Goal: Information Seeking & Learning: Learn about a topic

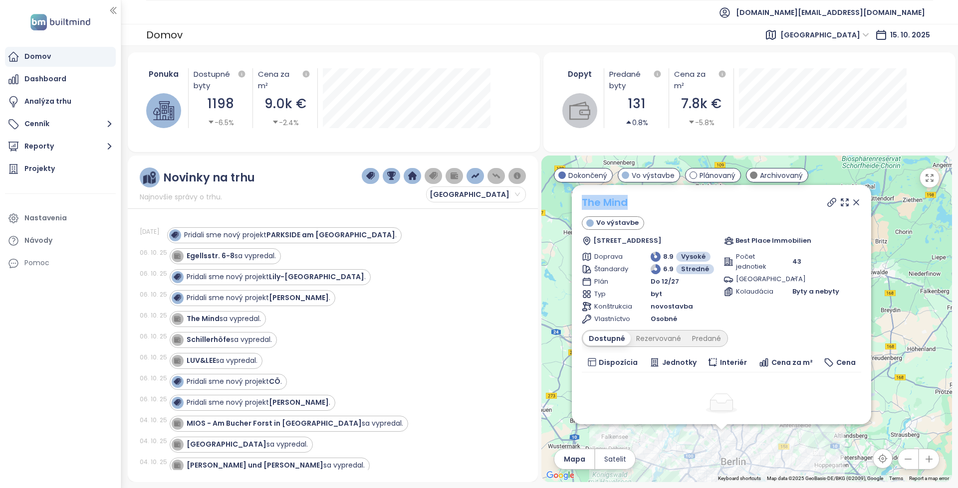
copy link "The Mind"
drag, startPoint x: 648, startPoint y: 196, endPoint x: 584, endPoint y: 198, distance: 64.4
click at [584, 198] on div "The Mind" at bounding box center [721, 202] width 279 height 15
click at [242, 261] on div "Egellsstr. 6-8 sa vypredal." at bounding box center [224, 256] width 104 height 12
click at [270, 251] on div "Egellsstr. 6-8 sa vypredal." at bounding box center [231, 256] width 89 height 10
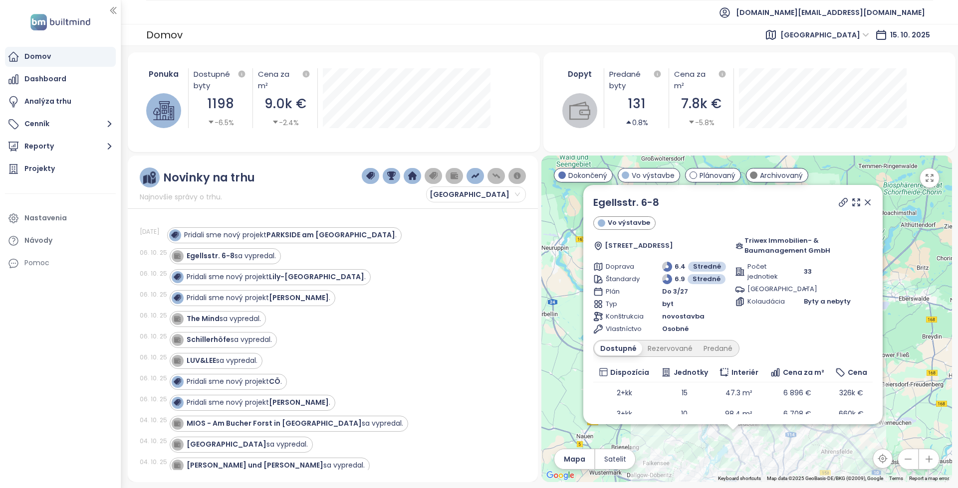
click at [846, 203] on icon at bounding box center [843, 202] width 8 height 8
copy div "Egellsstr. 6-8"
drag, startPoint x: 613, startPoint y: 202, endPoint x: 568, endPoint y: 202, distance: 45.4
click at [568, 202] on div "Egellsstr. 6-8 Vo výstavbe [STREET_ADDRESS] Triwex Immobilien- & Baumanagement …" at bounding box center [746, 319] width 410 height 327
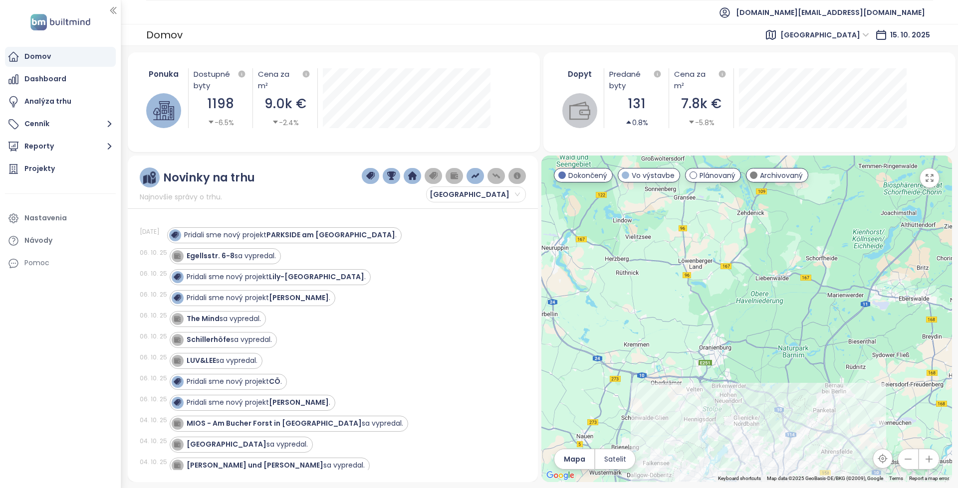
click at [253, 252] on div "Egellsstr. 6-8 sa vypredal." at bounding box center [231, 256] width 89 height 10
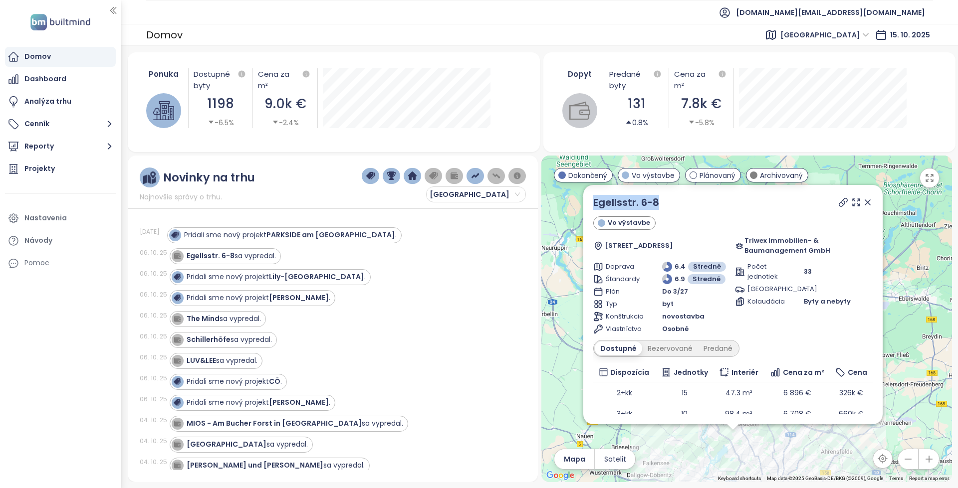
copy div "Egellsstr. 6-8"
drag, startPoint x: 657, startPoint y: 199, endPoint x: 569, endPoint y: 198, distance: 88.3
click at [569, 198] on div "Egellsstr. 6-8 Vo výstavbe [STREET_ADDRESS] Triwex Immobilien- & Baumanagement …" at bounding box center [746, 319] width 410 height 327
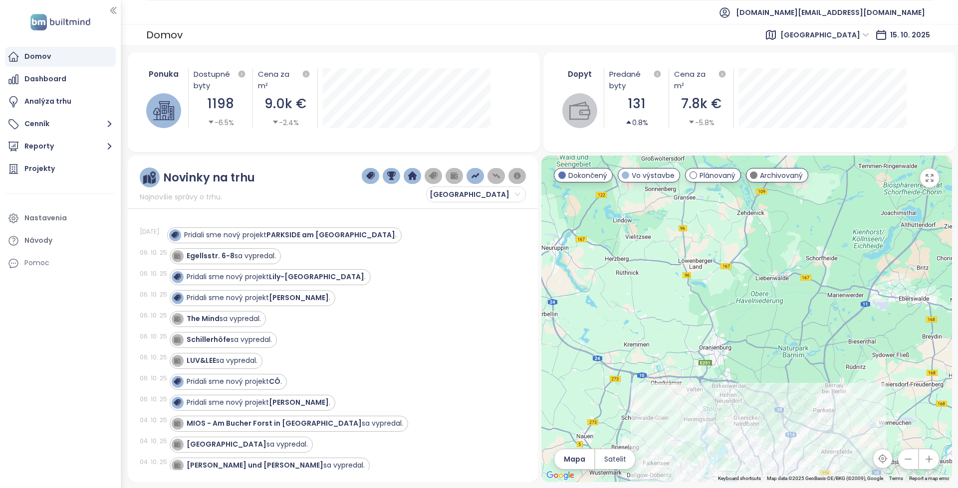
click at [280, 258] on div "Egellsstr. 6-8 sa vypredal." at bounding box center [342, 256] width 344 height 16
click at [273, 257] on div "Egellsstr. 6-8 sa vypredal." at bounding box center [231, 256] width 89 height 10
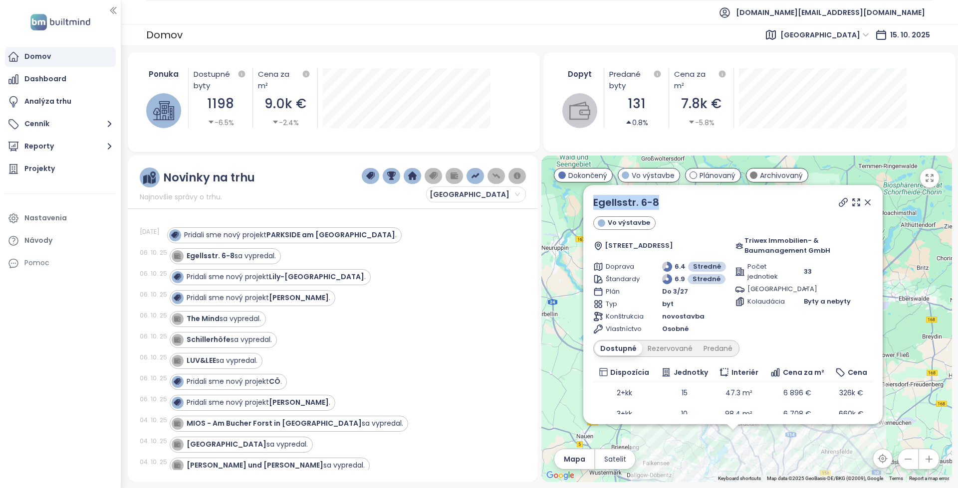
copy link "Egellsstr. 6-8"
drag, startPoint x: 673, startPoint y: 198, endPoint x: 581, endPoint y: 193, distance: 92.9
click at [583, 193] on div "Egellsstr. 6-8 Vo výstavbe [STREET_ADDRESS] Triwex Immobilien- & Baumanagement …" at bounding box center [732, 304] width 299 height 239
click at [230, 344] on div "[PERSON_NAME] sa vypredal." at bounding box center [229, 340] width 85 height 10
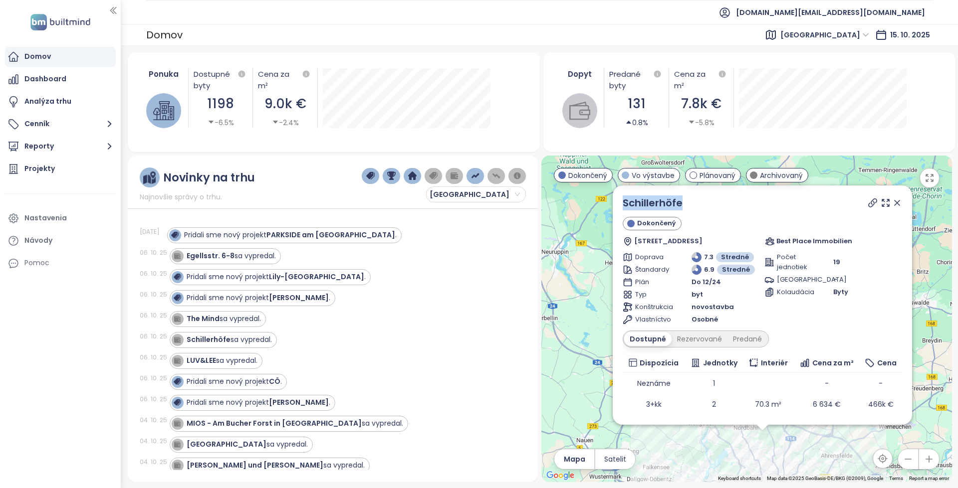
copy link "Schillerhöfe"
drag, startPoint x: 701, startPoint y: 201, endPoint x: 620, endPoint y: 204, distance: 81.3
click at [620, 204] on div "Schillerhöfe [GEOGRAPHIC_DATA][STREET_ADDRESS][GEOGRAPHIC_DATA] Best Place Immo…" at bounding box center [761, 305] width 299 height 239
drag, startPoint x: 424, startPoint y: 340, endPoint x: 403, endPoint y: 269, distance: 73.2
copy link "Schillerhöfe"
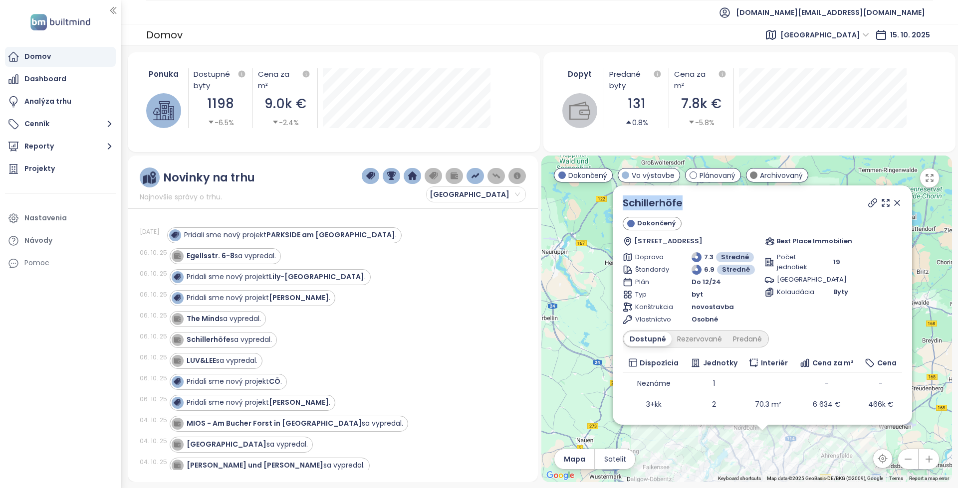
drag, startPoint x: 702, startPoint y: 200, endPoint x: 620, endPoint y: 205, distance: 82.4
click at [620, 205] on div "Schillerhöfe [GEOGRAPHIC_DATA][STREET_ADDRESS][GEOGRAPHIC_DATA] Best Place Immo…" at bounding box center [761, 305] width 299 height 239
click at [204, 362] on strong "LUV&LEE" at bounding box center [201, 361] width 29 height 10
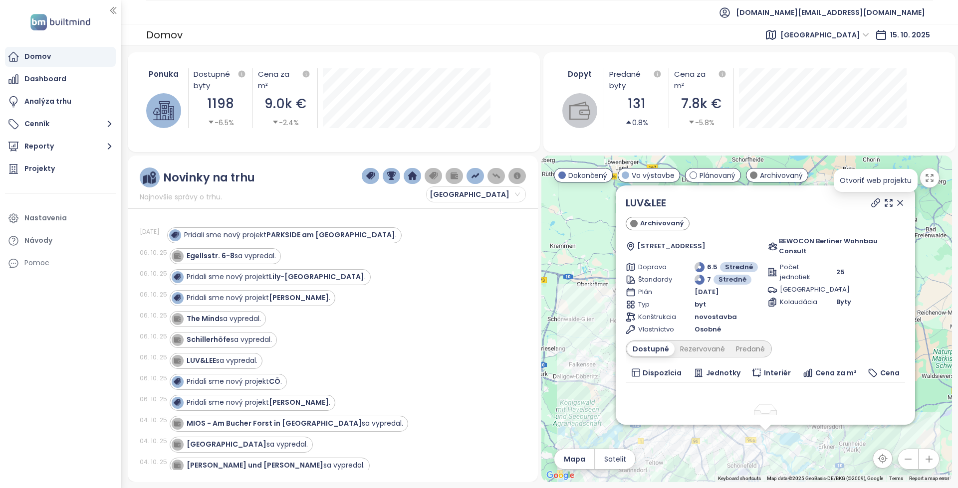
click at [878, 202] on icon at bounding box center [875, 203] width 10 height 10
copy div "LUV&LEE"
drag, startPoint x: 651, startPoint y: 198, endPoint x: 604, endPoint y: 199, distance: 46.9
click at [604, 199] on div "LUV&LEE Archivovaný [STREET_ADDRESS] BEWOCON Berliner Wohnbau Consult Doprava 6…" at bounding box center [746, 319] width 410 height 327
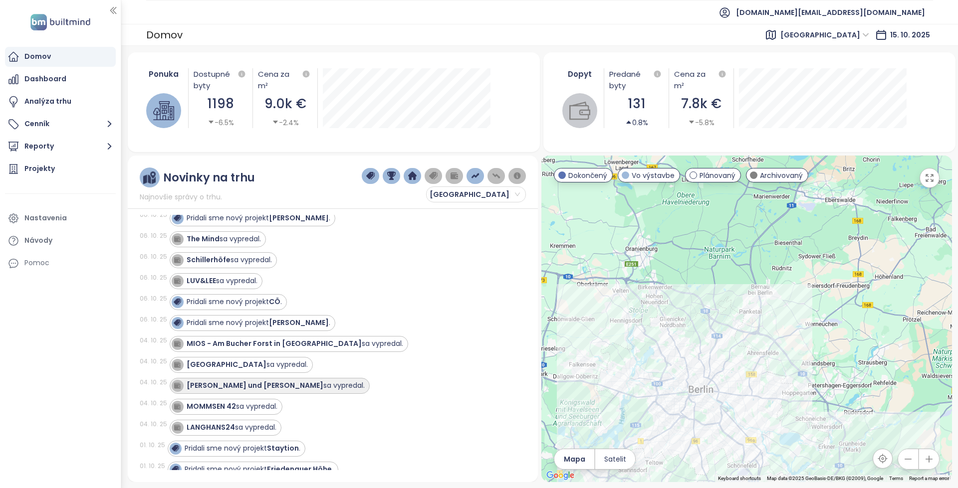
scroll to position [100, 0]
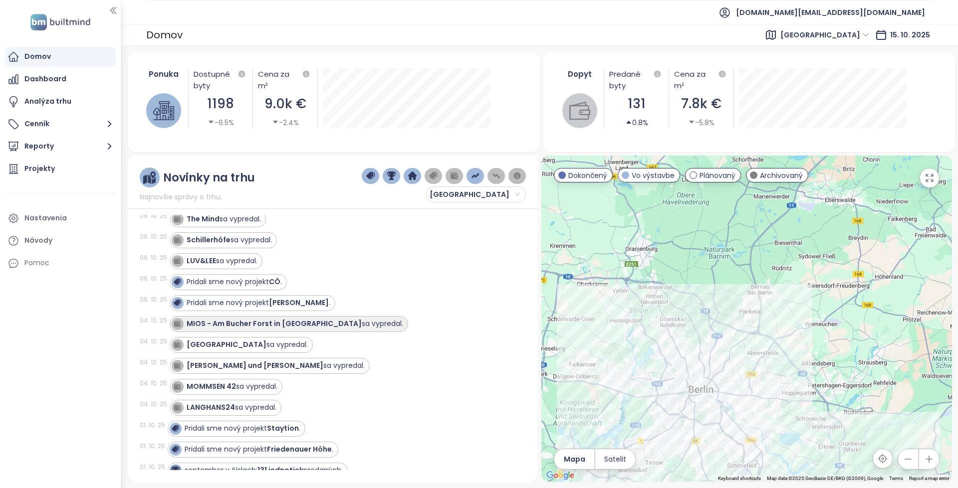
click at [250, 329] on div "MIOS - Am Bucher Forst in [GEOGRAPHIC_DATA] sa vypredal." at bounding box center [287, 324] width 231 height 12
click at [307, 330] on div "MIOS - Am Bucher Forst in [GEOGRAPHIC_DATA] sa vypredal." at bounding box center [289, 324] width 238 height 16
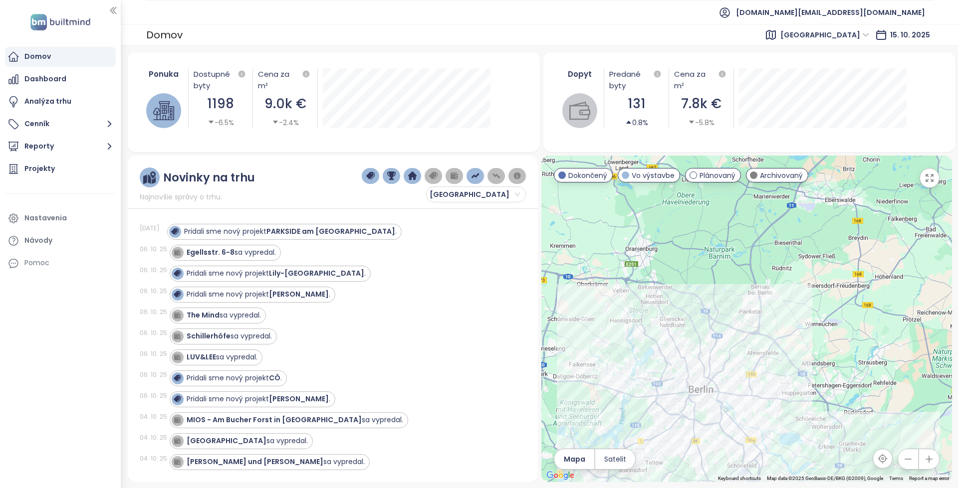
scroll to position [0, 0]
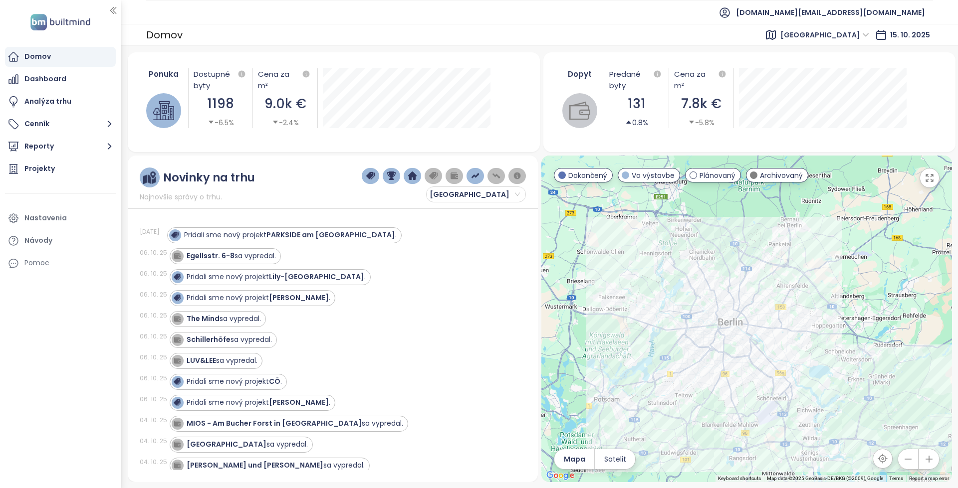
drag, startPoint x: 626, startPoint y: 327, endPoint x: 658, endPoint y: 265, distance: 69.8
click at [658, 265] on div at bounding box center [746, 319] width 410 height 327
click at [270, 425] on strong "MIOS - Am Bucher Forst in [GEOGRAPHIC_DATA]" at bounding box center [274, 423] width 175 height 10
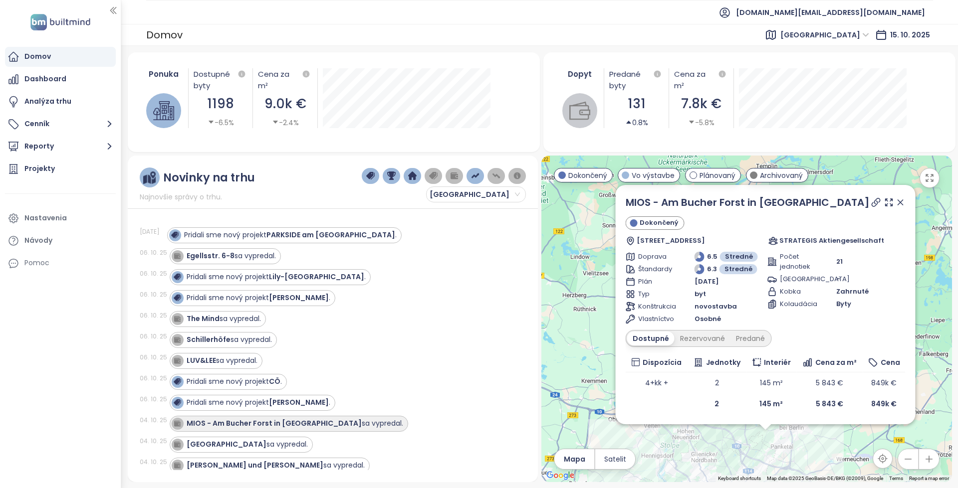
click at [318, 423] on div "MIOS - Am Bucher Forst in [GEOGRAPHIC_DATA] sa vypredal." at bounding box center [295, 423] width 216 height 10
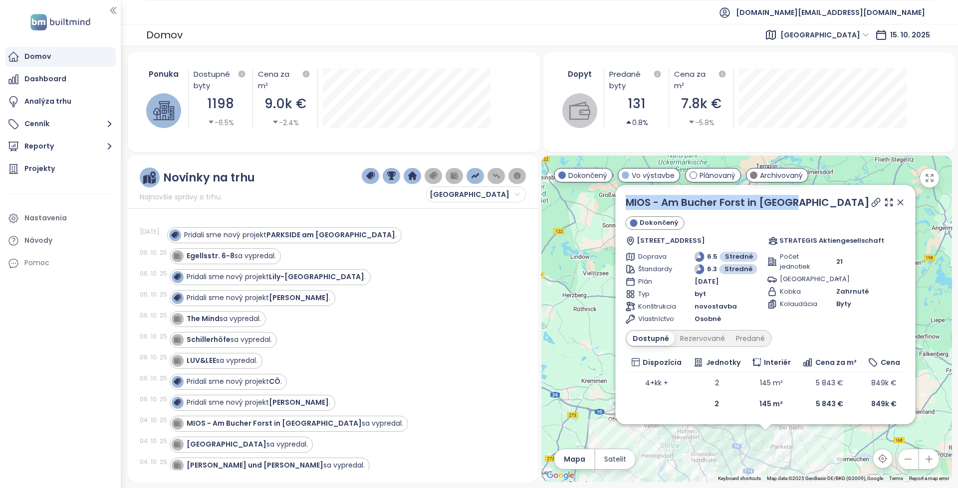
copy link "MIOS - Am Bucher Forst in [GEOGRAPHIC_DATA]"
drag, startPoint x: 807, startPoint y: 205, endPoint x: 621, endPoint y: 200, distance: 186.1
click at [621, 200] on div "MIOS - Am Bucher Forst in [GEOGRAPHIC_DATA] Dokončený [STREET_ADDRESS] STRATEGI…" at bounding box center [765, 304] width 300 height 239
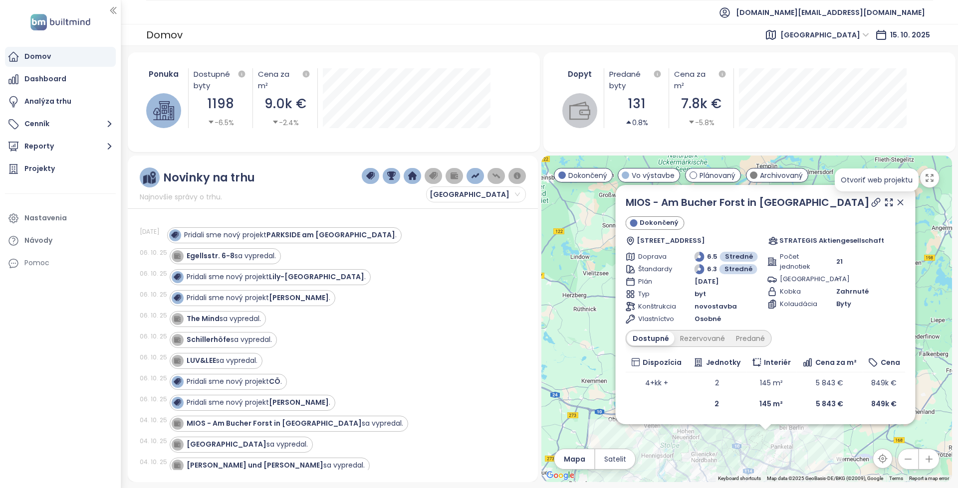
click at [872, 200] on icon at bounding box center [876, 202] width 10 height 10
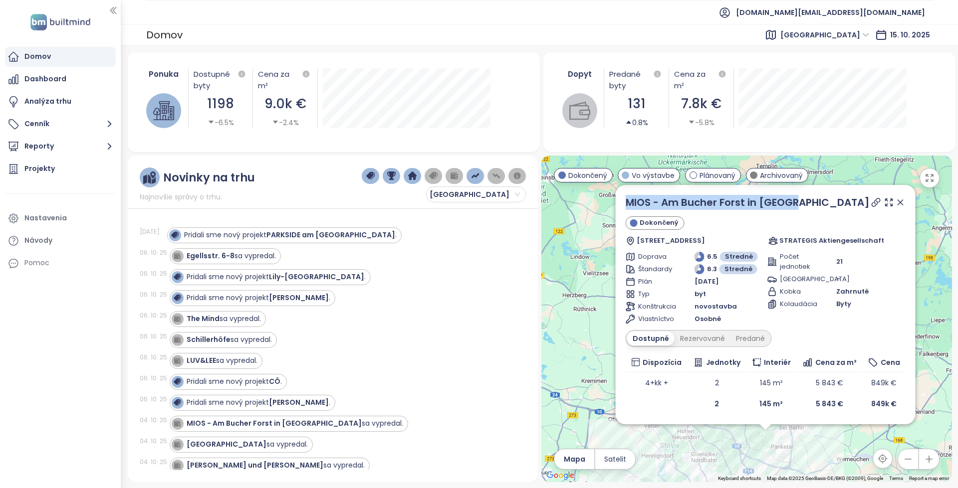
copy link "MIOS - Am Bucher Forst in [GEOGRAPHIC_DATA]"
drag, startPoint x: 754, startPoint y: 203, endPoint x: 622, endPoint y: 205, distance: 131.7
click at [622, 205] on div "MIOS - Am Bucher Forst in [GEOGRAPHIC_DATA] Dokončený [STREET_ADDRESS] STRATEGI…" at bounding box center [765, 304] width 300 height 239
copy link "MIOS - Am Bucher Forst in [GEOGRAPHIC_DATA]"
click at [244, 443] on strong "[GEOGRAPHIC_DATA]" at bounding box center [227, 444] width 80 height 10
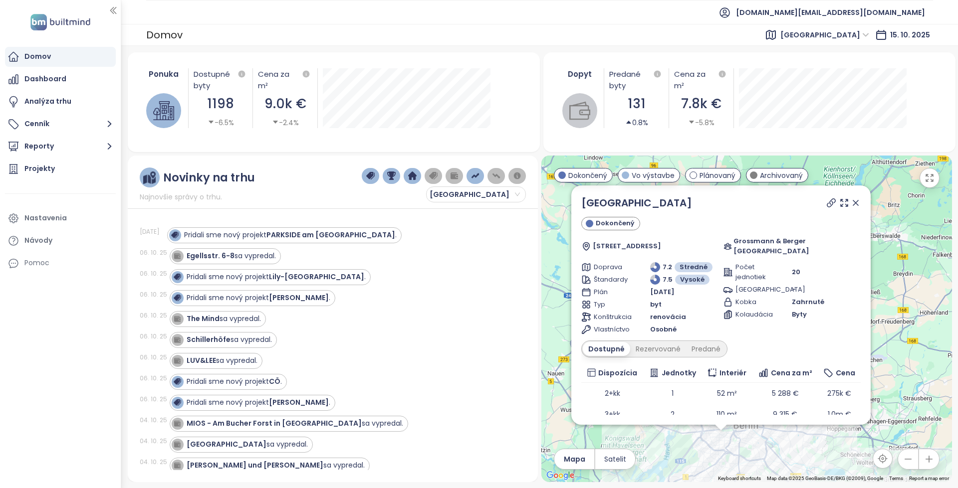
click at [826, 200] on icon at bounding box center [831, 203] width 10 height 10
drag, startPoint x: 692, startPoint y: 199, endPoint x: 581, endPoint y: 203, distance: 111.3
click at [581, 203] on div "PALAIS FRIEDENAU Dokončený [STREET_ADDRESS] Grossmann & Berger [GEOGRAPHIC_DATA…" at bounding box center [720, 305] width 299 height 239
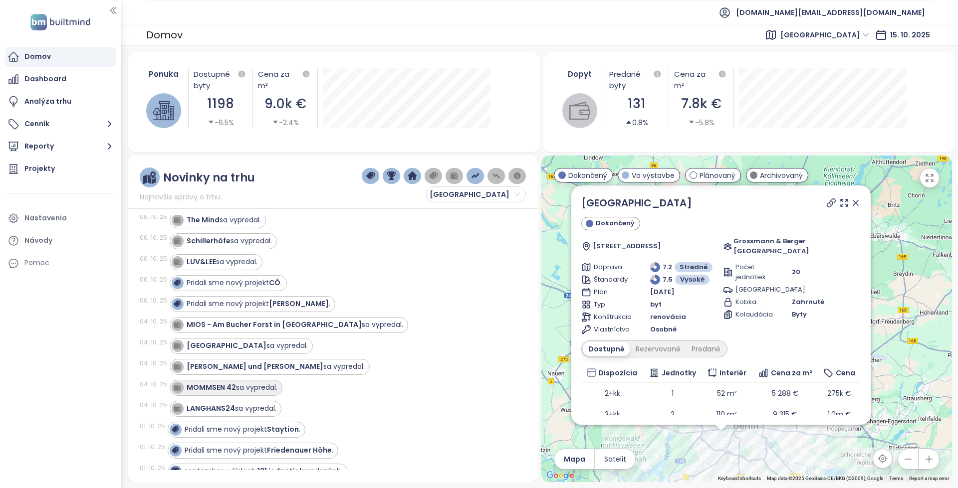
scroll to position [100, 0]
click at [287, 367] on div "[PERSON_NAME] und [PERSON_NAME] sa vypredal." at bounding box center [276, 366] width 178 height 10
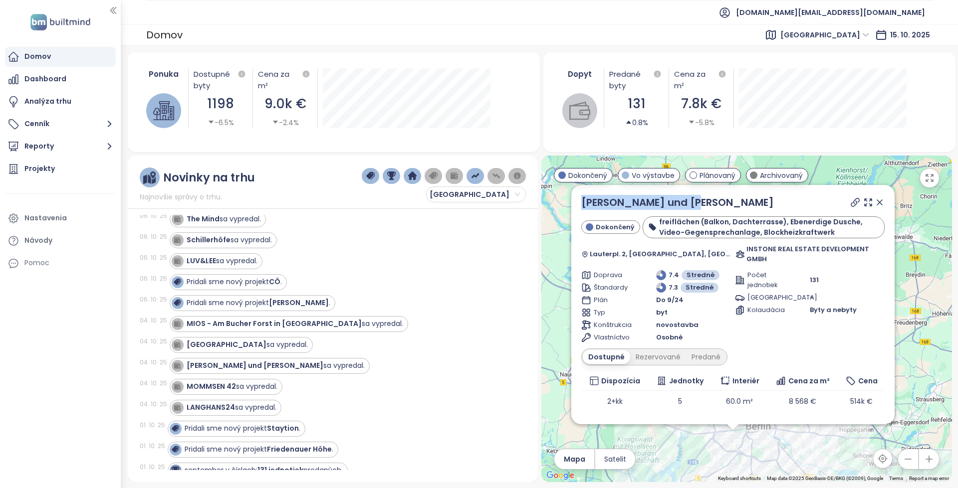
drag, startPoint x: 683, startPoint y: 205, endPoint x: 580, endPoint y: 207, distance: 102.8
click at [580, 207] on div "[PERSON_NAME] und [PERSON_NAME] freiflächen (Balkon, Dachterrasse), Ebenerdige …" at bounding box center [732, 304] width 323 height 239
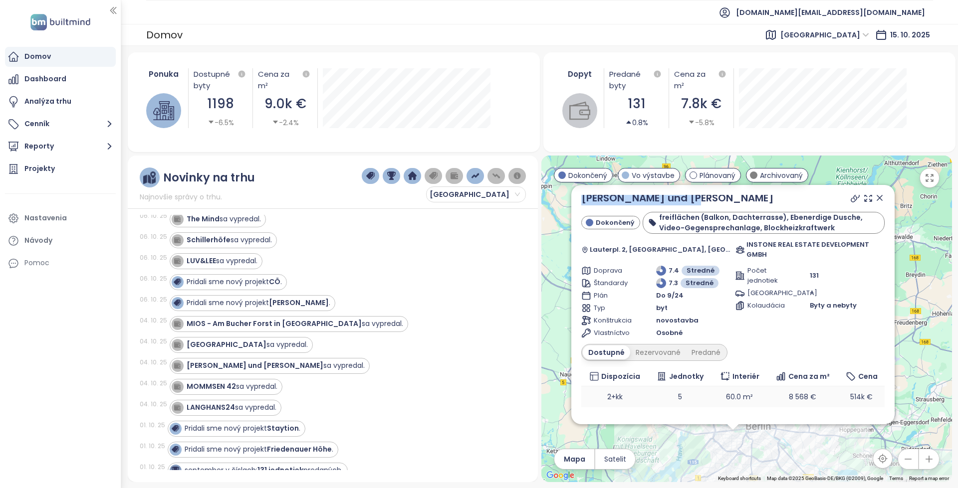
scroll to position [0, 0]
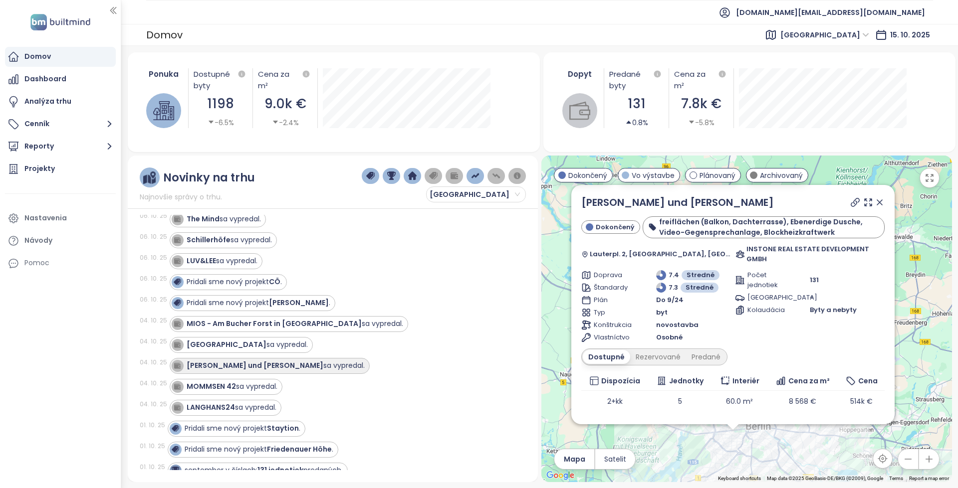
click at [290, 364] on div "[PERSON_NAME] und [PERSON_NAME] sa vypredal." at bounding box center [276, 366] width 178 height 10
drag, startPoint x: 278, startPoint y: 390, endPoint x: 298, endPoint y: 389, distance: 20.0
click at [278, 390] on div "MOMMSEN 42 sa vypredal." at bounding box center [226, 387] width 113 height 16
click at [261, 385] on div "MOMMSEN 42 sa vypredal." at bounding box center [232, 387] width 91 height 10
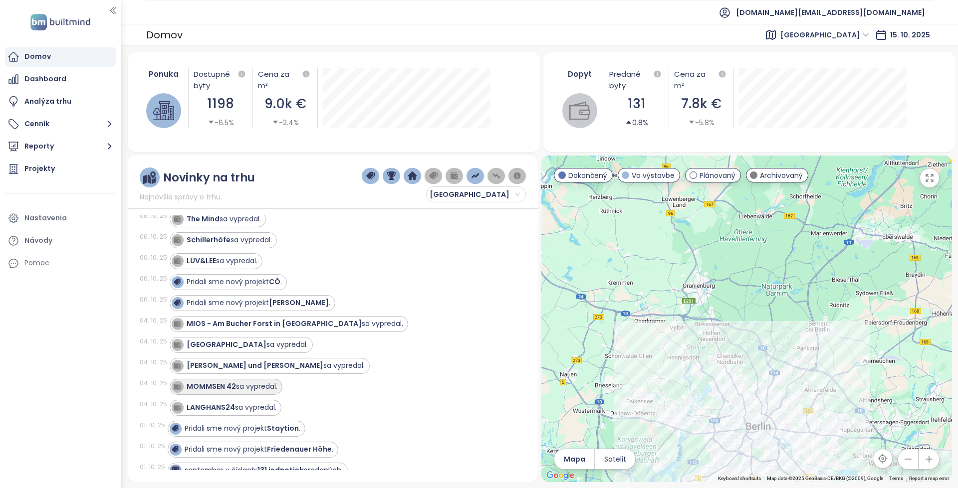
click at [252, 389] on div "MOMMSEN 42 sa vypredal." at bounding box center [232, 387] width 91 height 10
click at [269, 366] on div "[PERSON_NAME] und [PERSON_NAME] sa vypredal." at bounding box center [276, 366] width 178 height 10
click at [265, 388] on div "MOMMSEN 42 sa vypredal." at bounding box center [232, 387] width 91 height 10
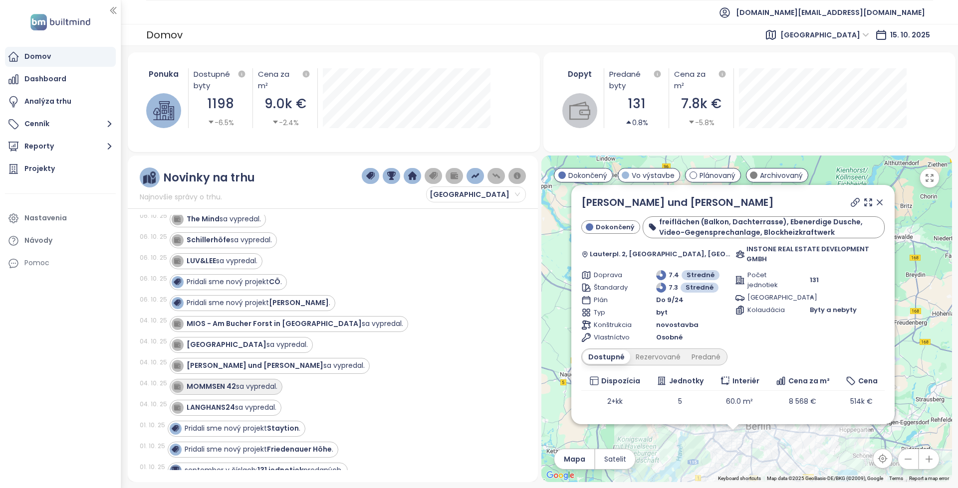
click at [263, 391] on div "MOMMSEN 42 sa vypredal." at bounding box center [232, 387] width 91 height 10
drag, startPoint x: 232, startPoint y: 389, endPoint x: 427, endPoint y: 379, distance: 195.8
click at [427, 379] on div "MOMMSEN 42 sa vypredal." at bounding box center [342, 387] width 344 height 16
